Goal: Download file/media

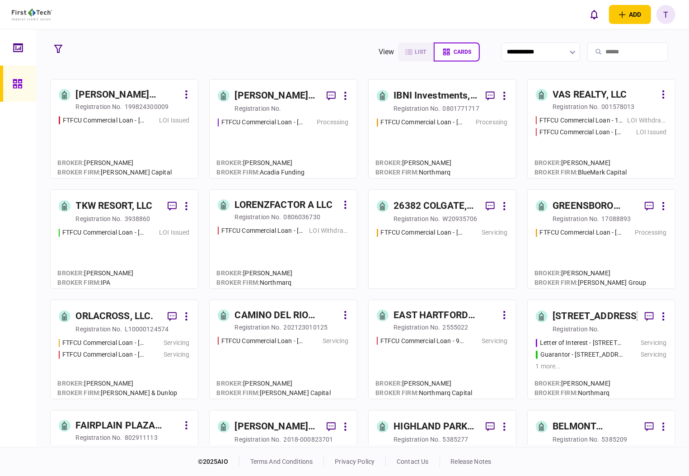
click at [410, 93] on div "IBNI Investments, LLC" at bounding box center [436, 96] width 85 height 14
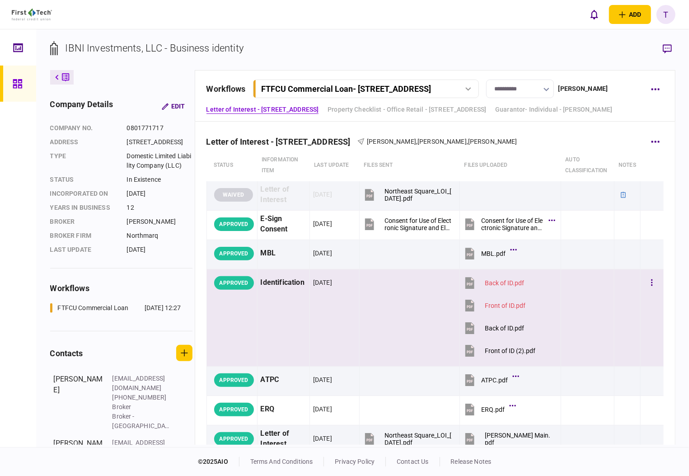
scroll to position [60, 0]
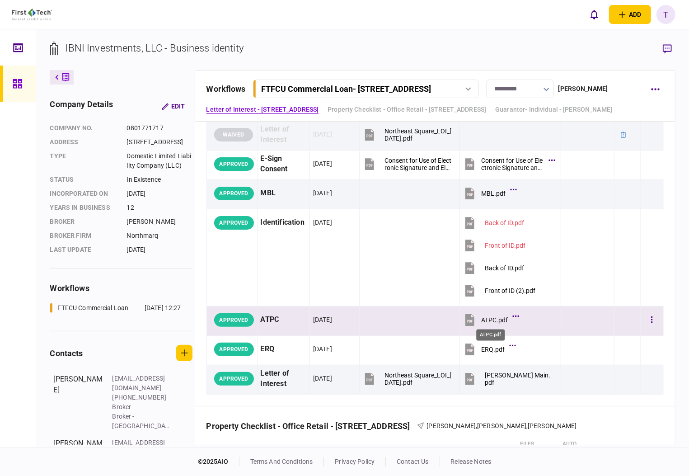
click at [492, 316] on div "ATPC.pdf" at bounding box center [494, 319] width 27 height 7
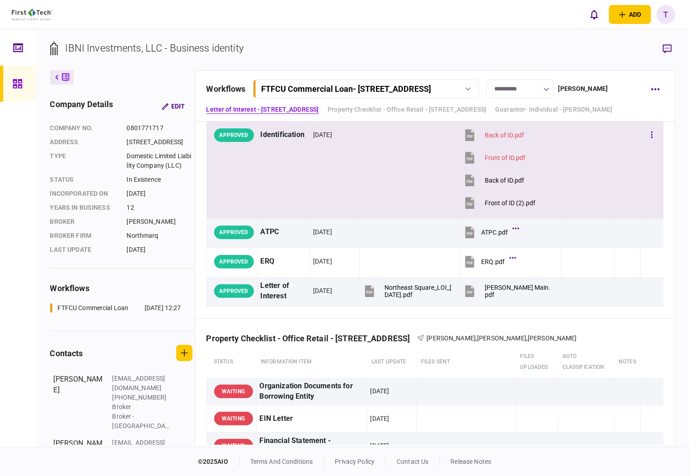
scroll to position [241, 0]
